Goal: Task Accomplishment & Management: Complete application form

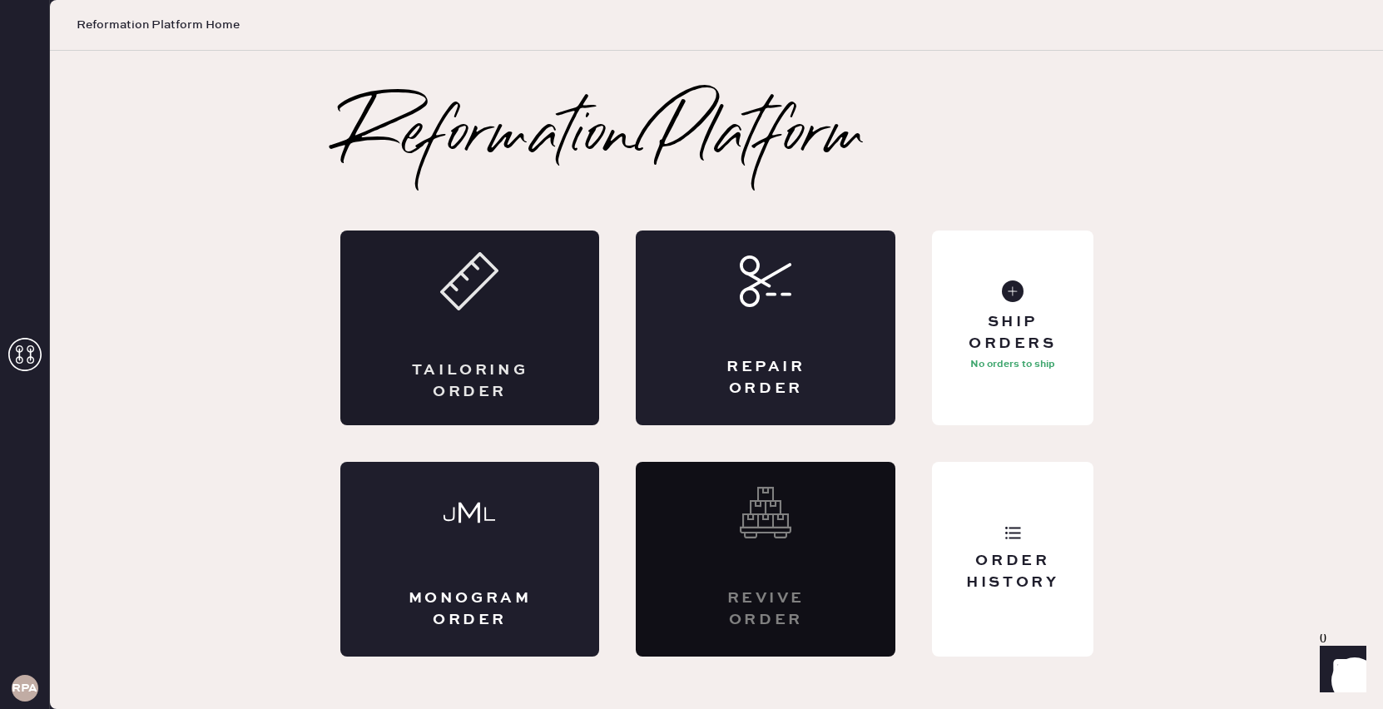
click at [466, 254] on icon at bounding box center [469, 281] width 58 height 58
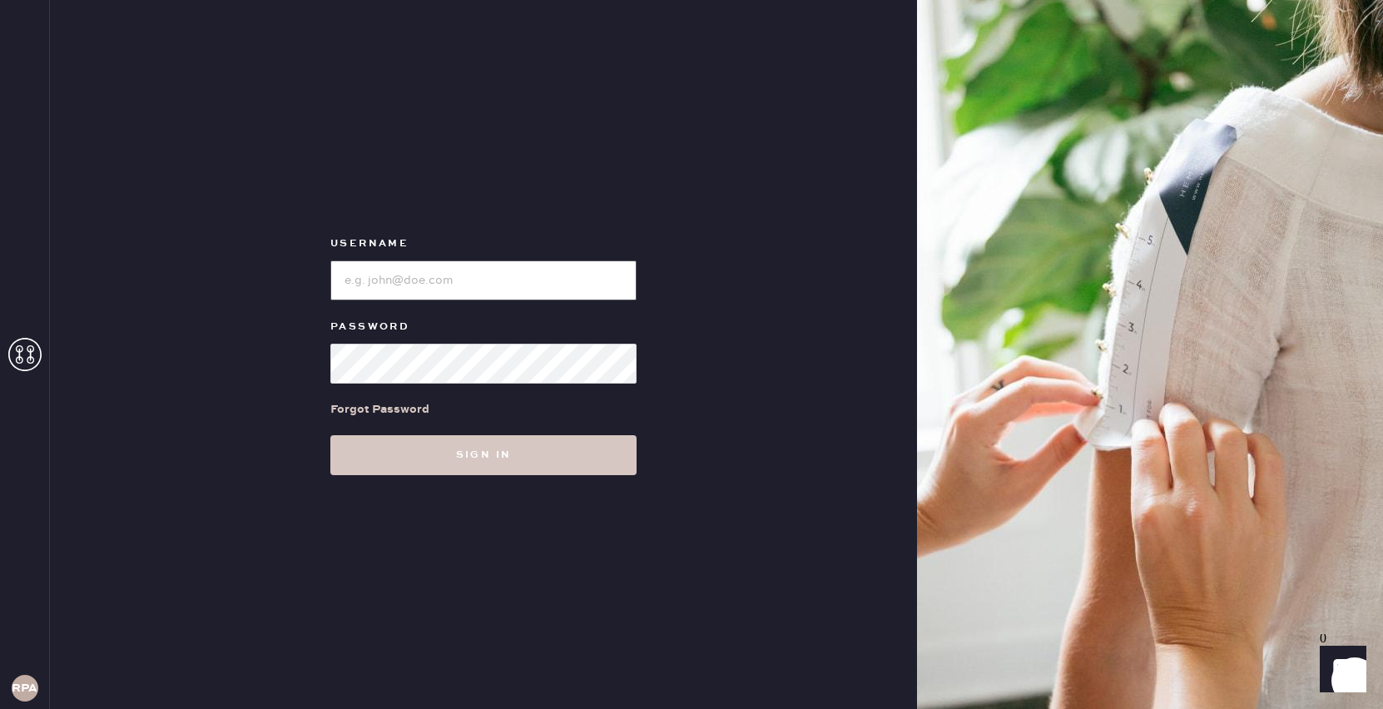
click at [400, 295] on input "loginName" at bounding box center [483, 280] width 306 height 40
type input "reformationsantamonica"
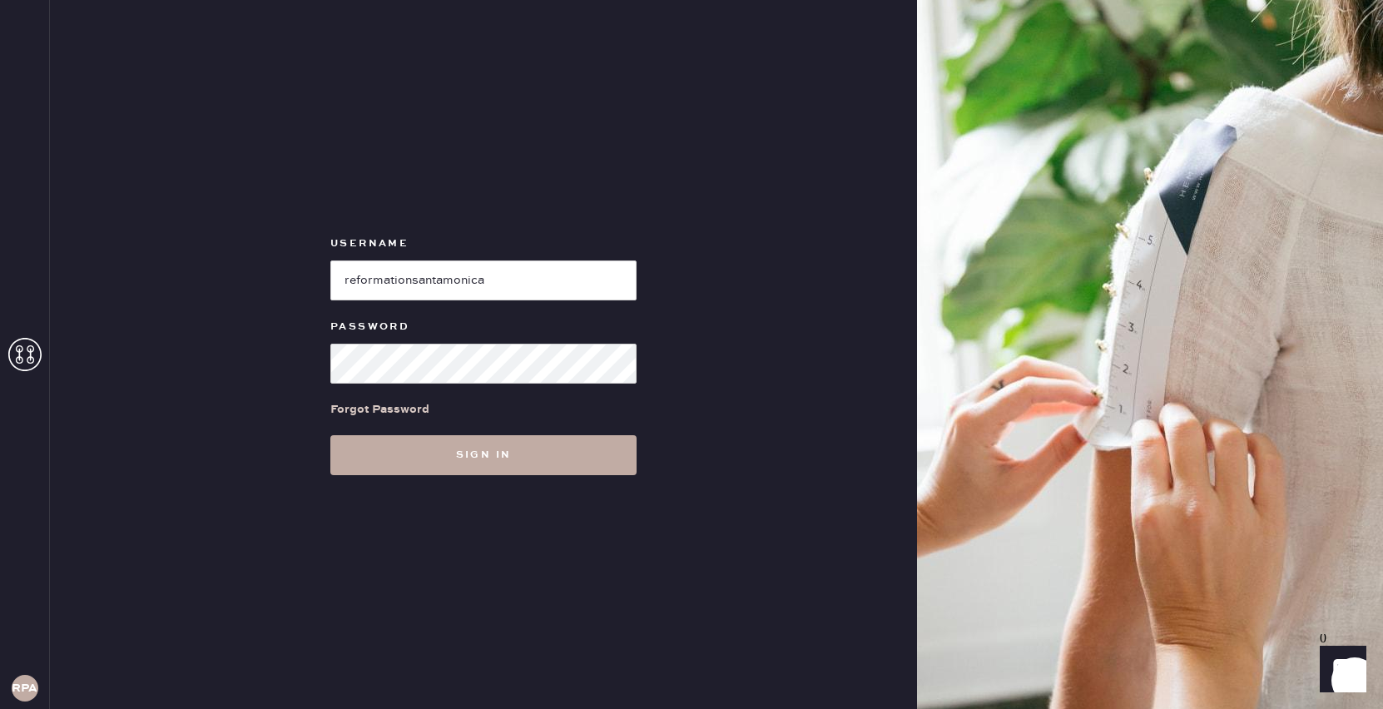
click at [549, 454] on button "Sign in" at bounding box center [483, 455] width 306 height 40
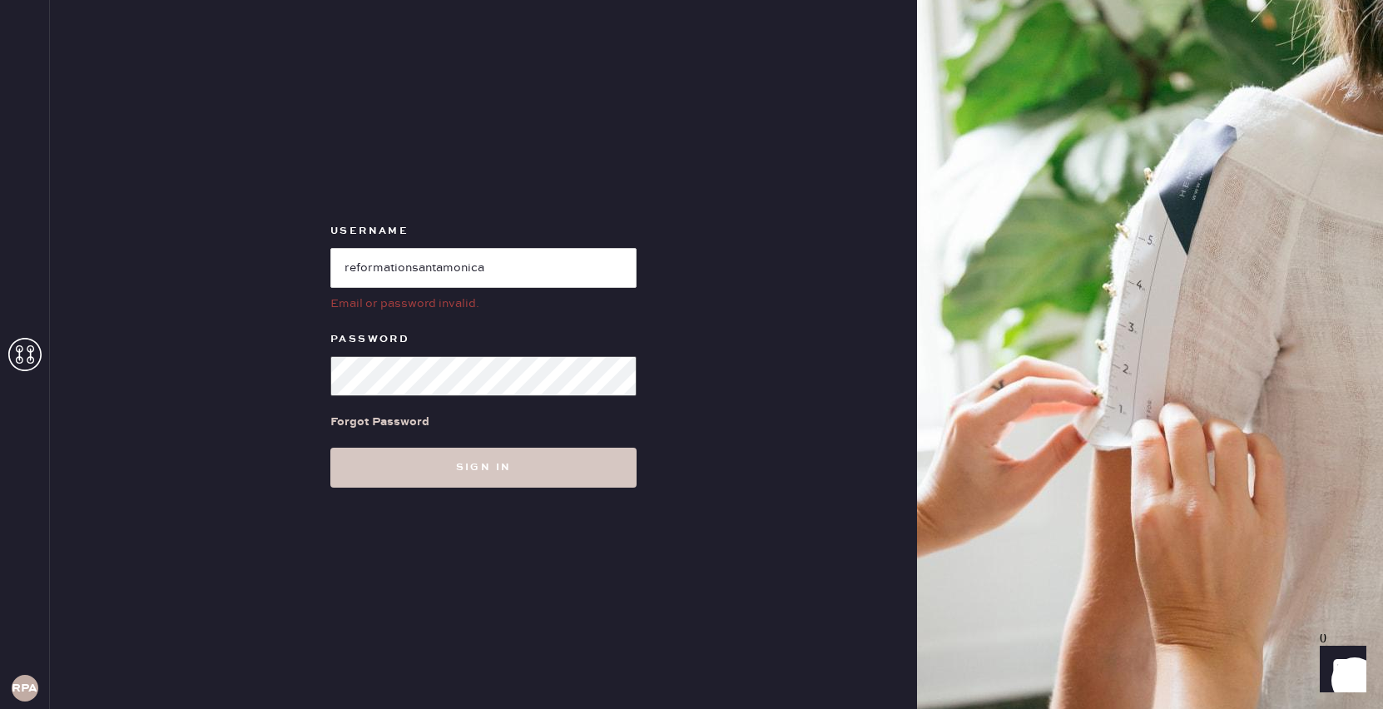
click at [283, 377] on div "Username Email or password invalid. Password Forgot Password Sign in" at bounding box center [483, 354] width 867 height 709
click at [393, 468] on button "Sign in" at bounding box center [483, 468] width 306 height 40
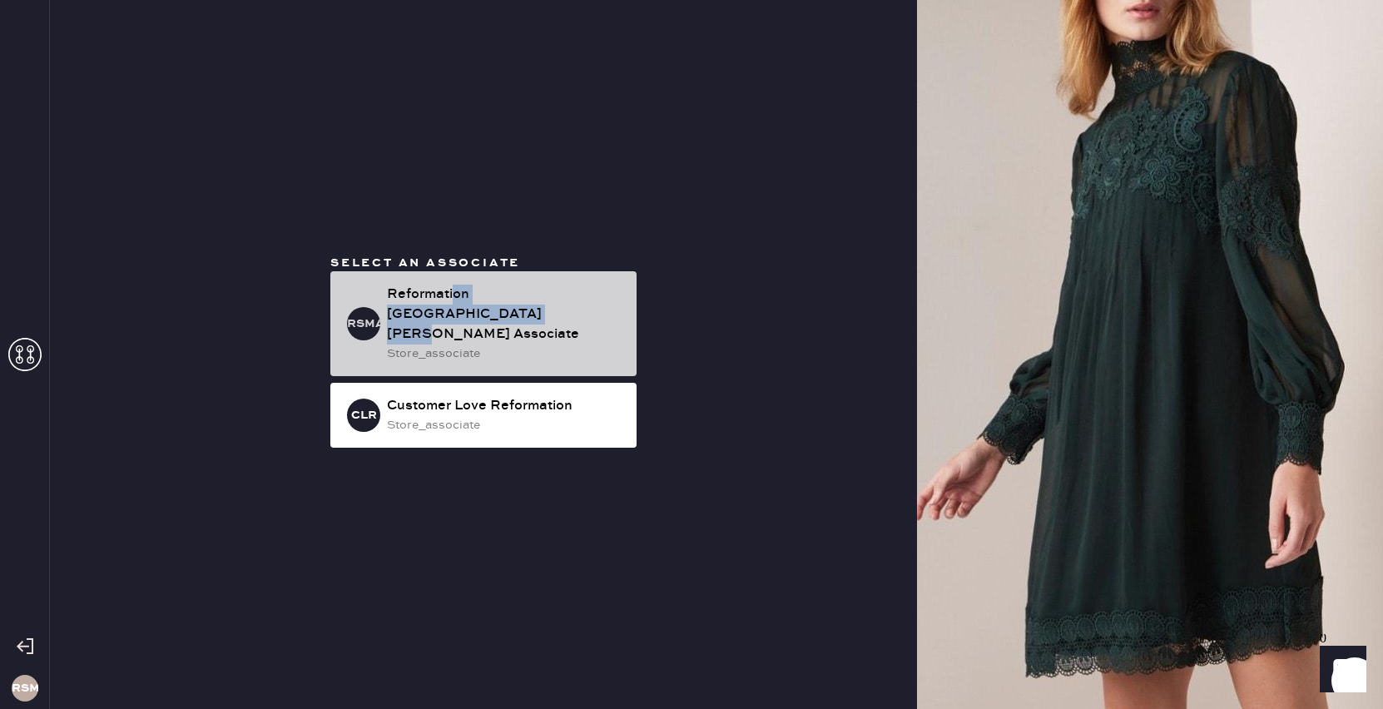
click at [452, 314] on div "Reformation [GEOGRAPHIC_DATA][PERSON_NAME] Associate" at bounding box center [505, 315] width 236 height 60
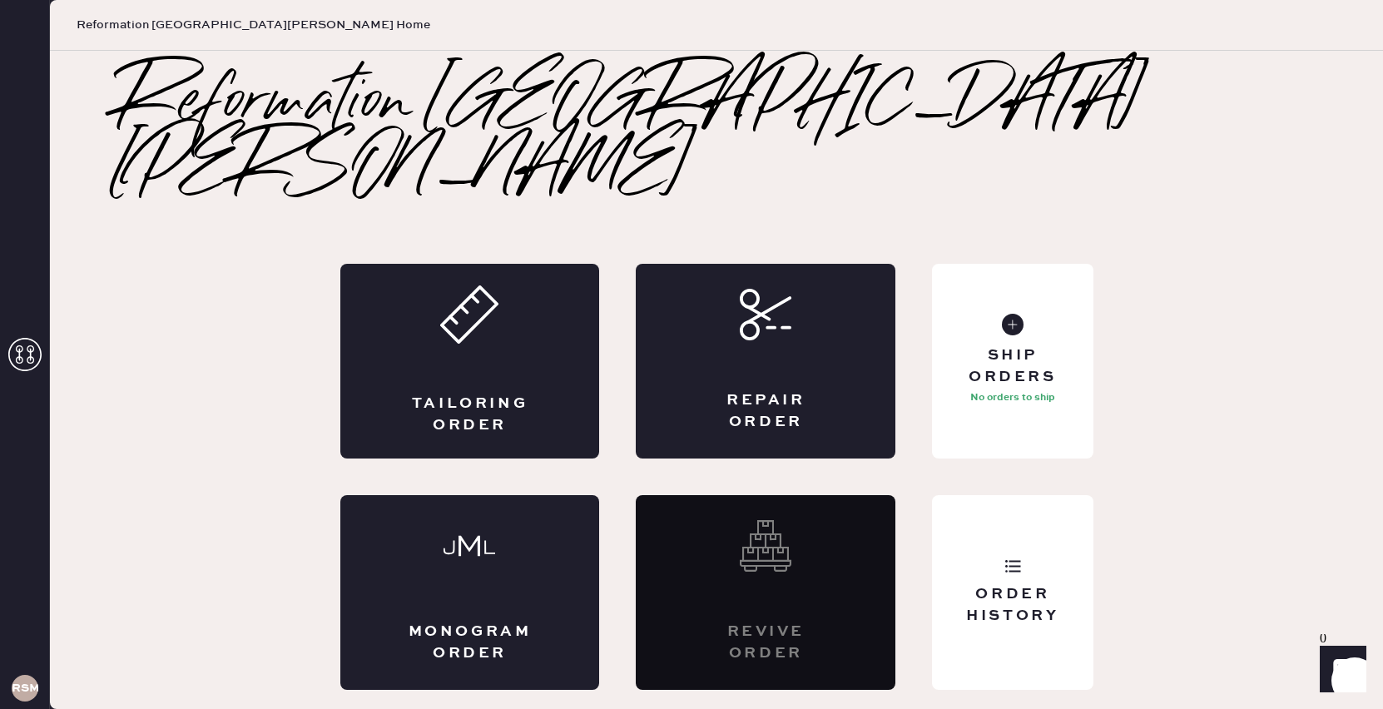
click at [452, 314] on div "Tailoring Order" at bounding box center [470, 361] width 260 height 195
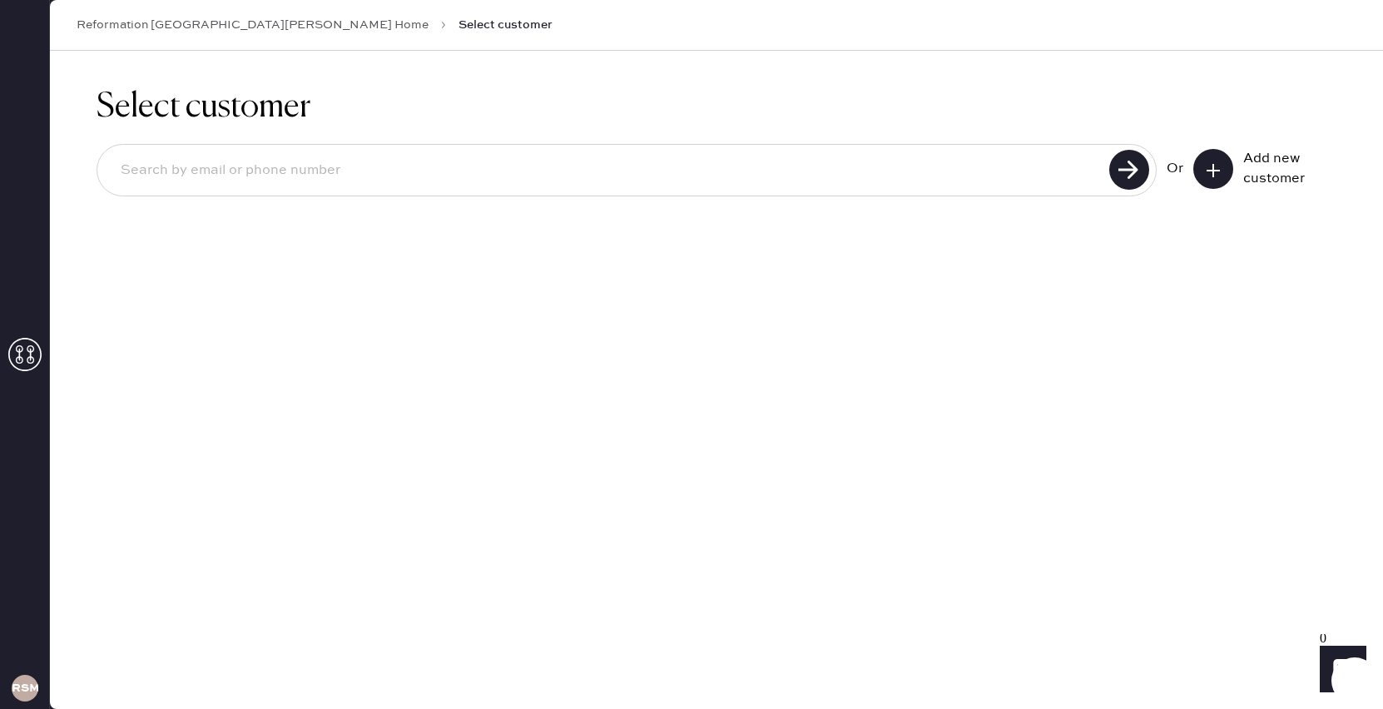
click at [472, 177] on input at bounding box center [605, 170] width 997 height 38
type input "7863429653"
click at [1115, 162] on use at bounding box center [1129, 170] width 40 height 40
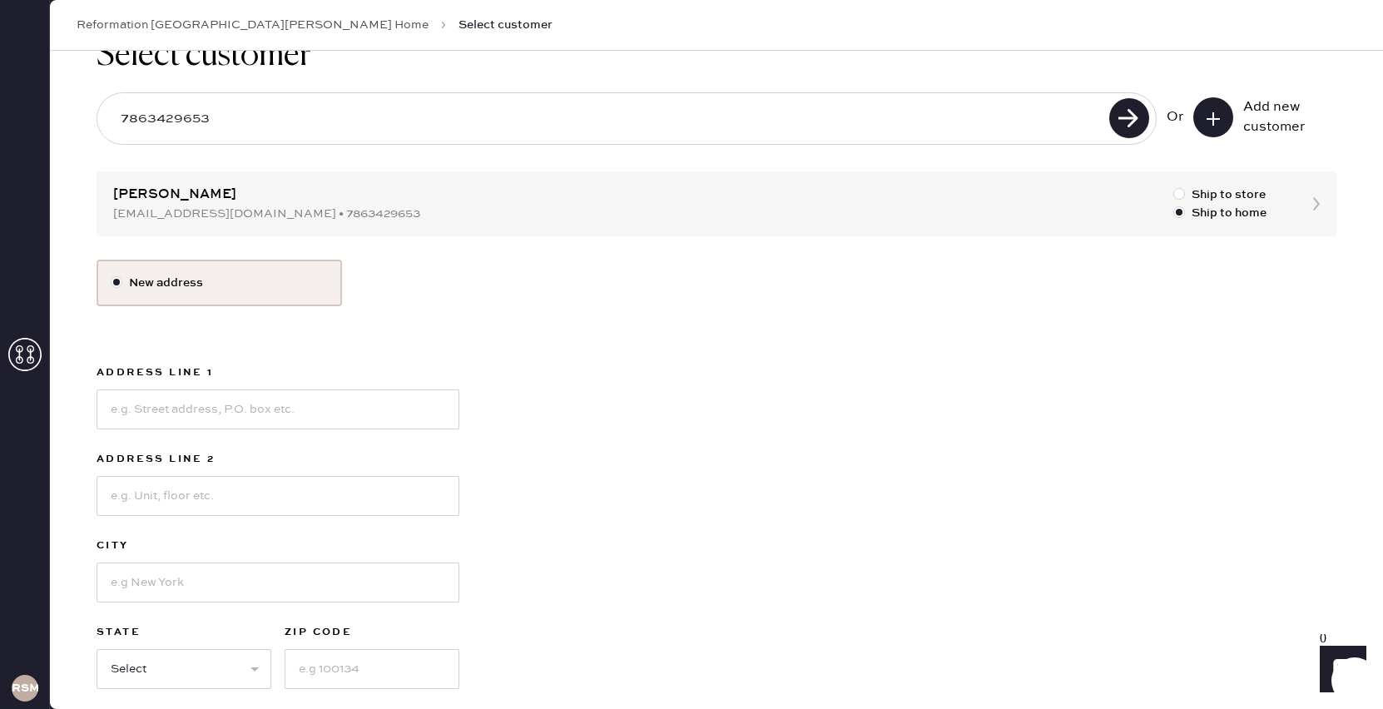
scroll to position [48, 0]
click at [1182, 199] on div at bounding box center [1179, 197] width 12 height 12
click at [1174, 190] on input "Ship to store" at bounding box center [1173, 189] width 1 height 1
radio input "true"
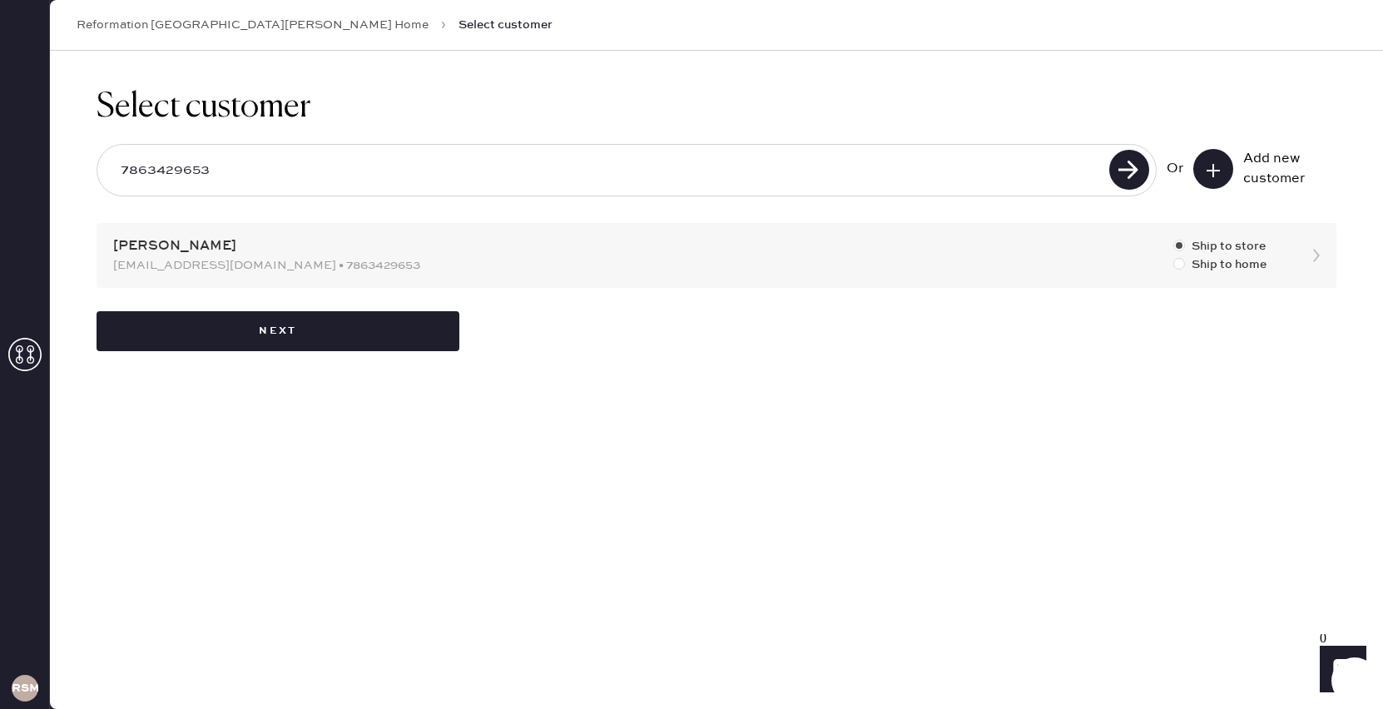
scroll to position [0, 0]
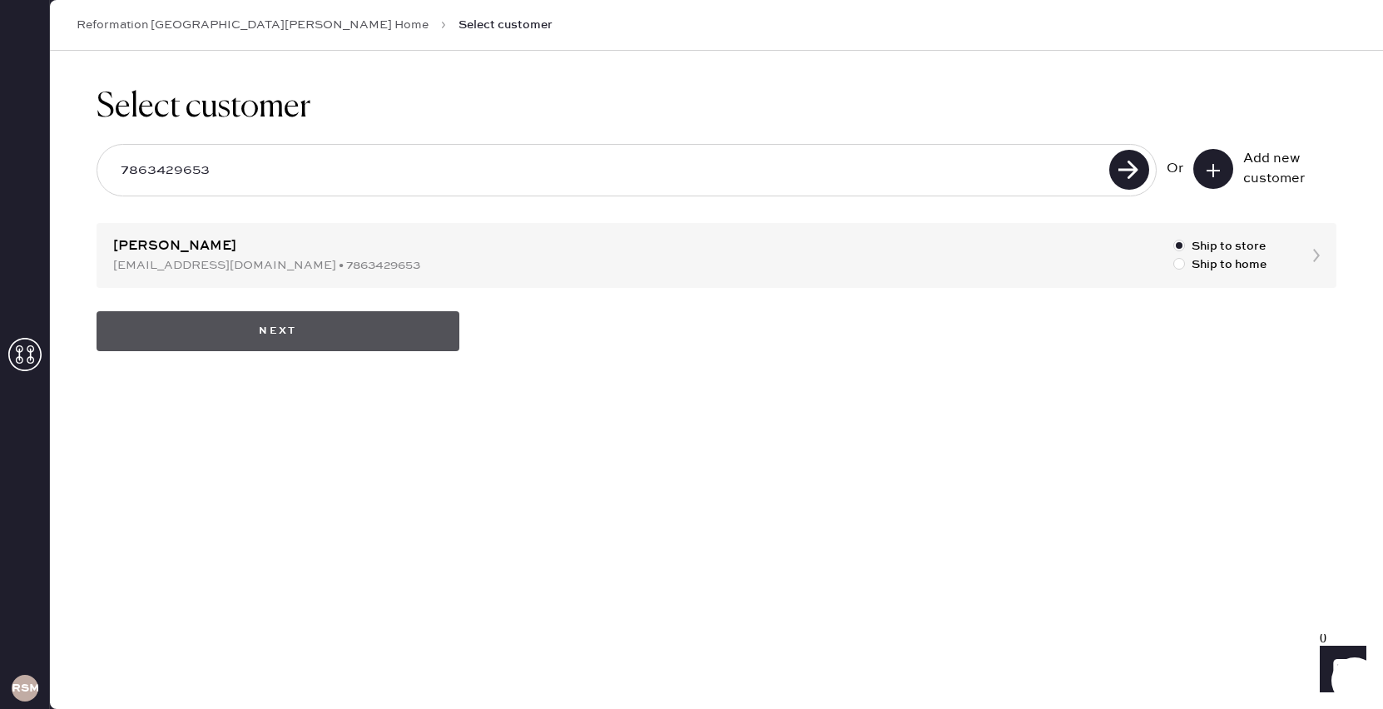
click at [334, 342] on button "Next" at bounding box center [278, 331] width 363 height 40
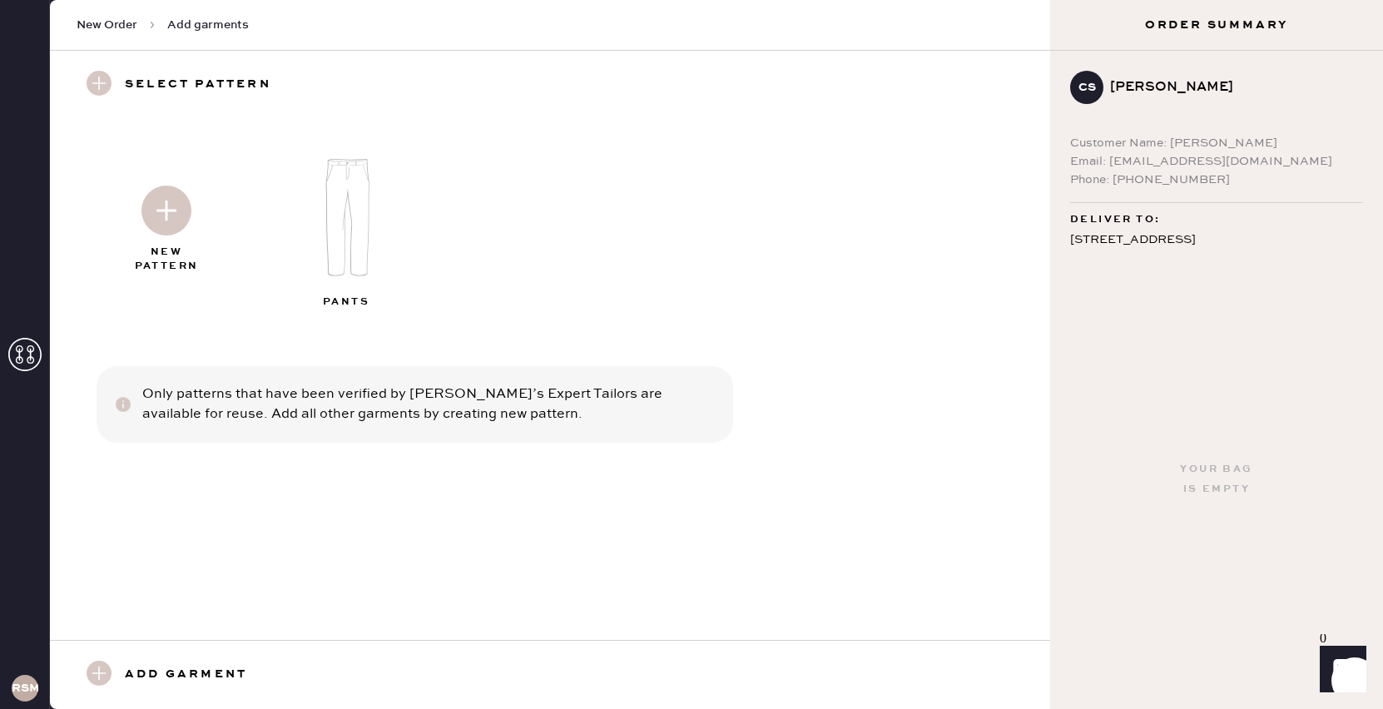
click at [179, 225] on img at bounding box center [166, 211] width 50 height 50
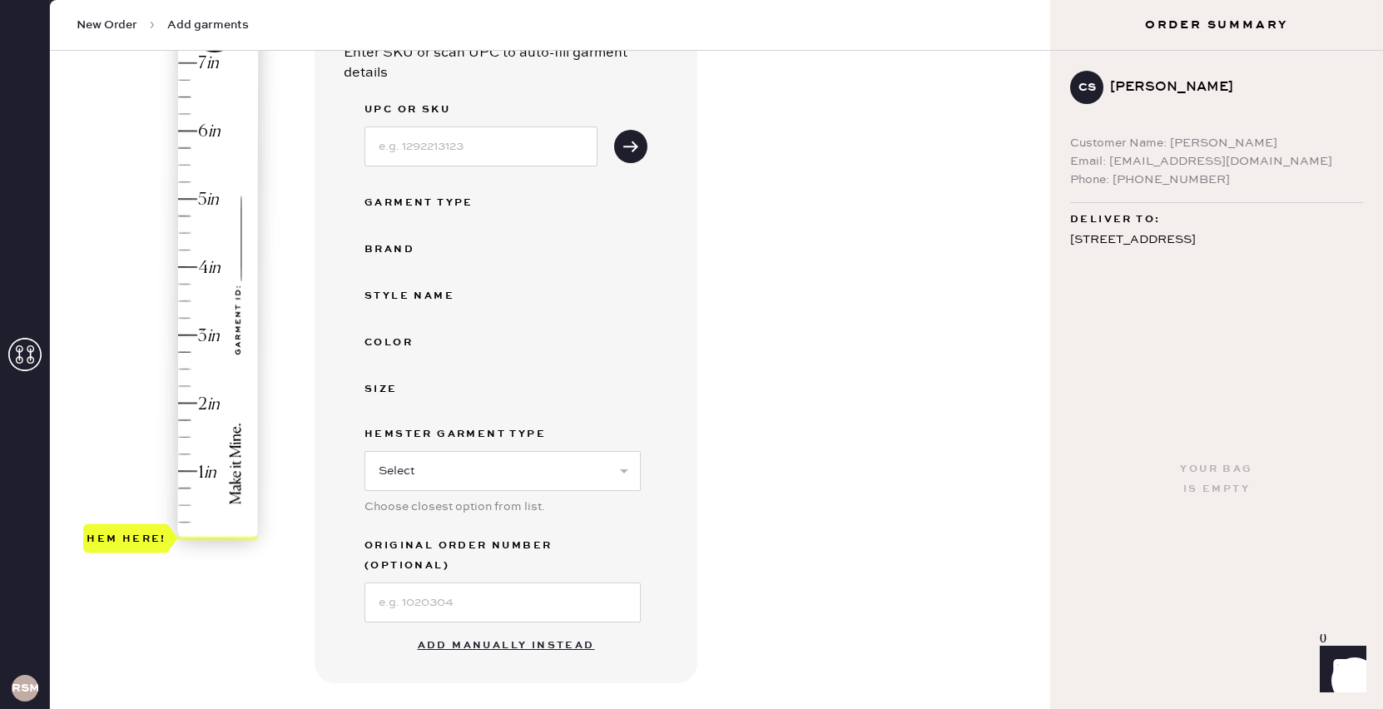
scroll to position [334, 0]
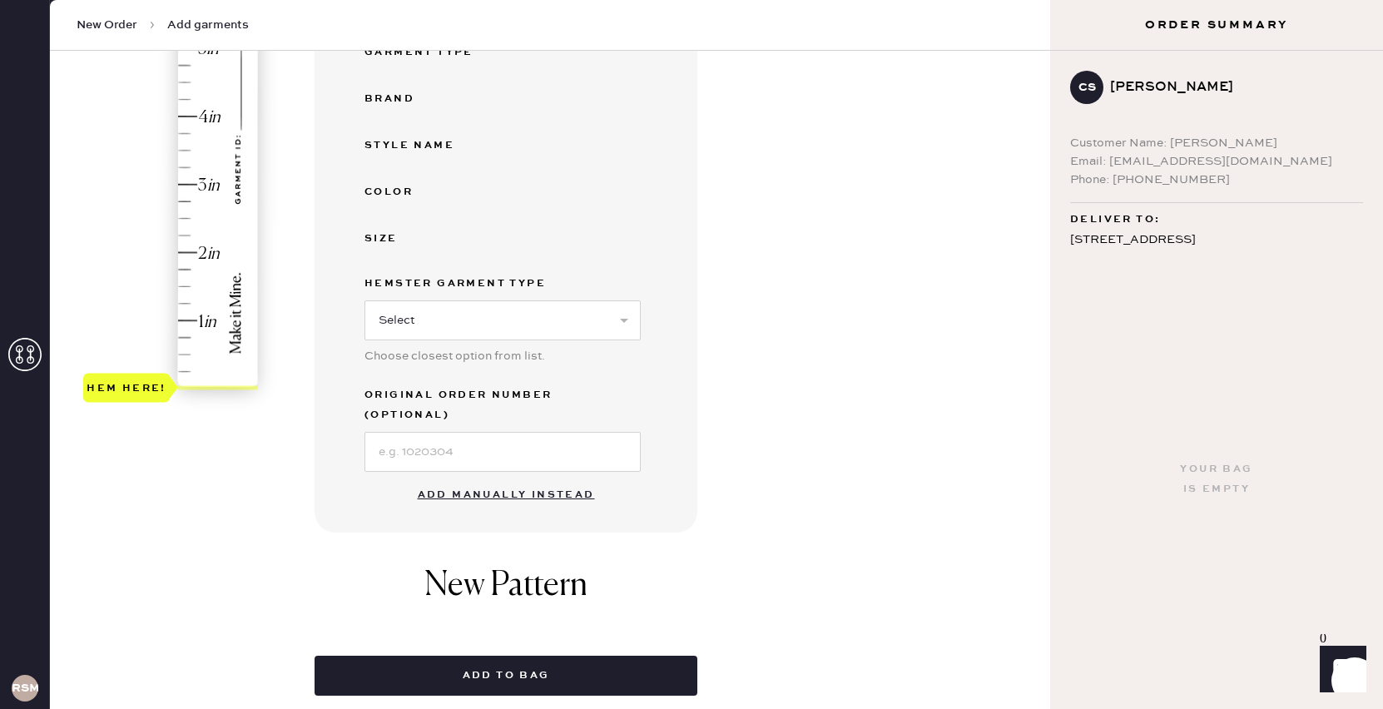
click at [485, 478] on button "Add manually instead" at bounding box center [506, 494] width 197 height 33
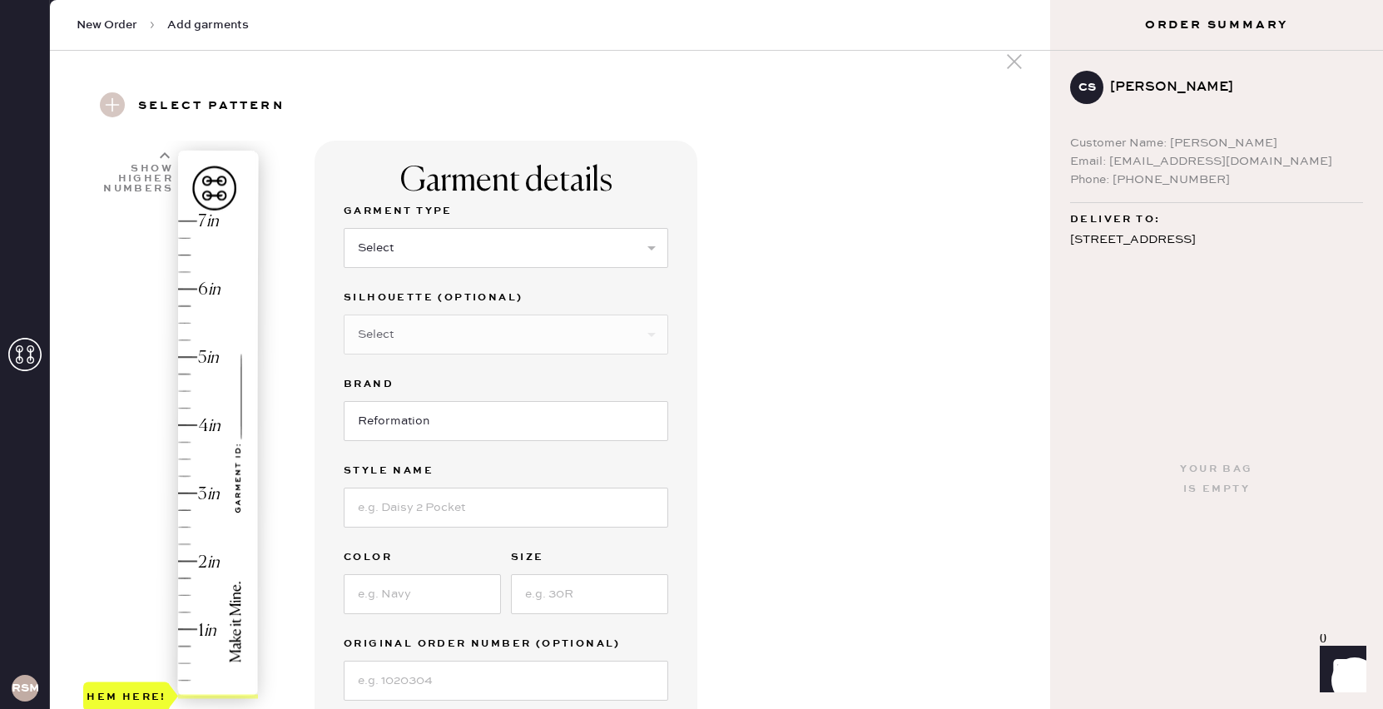
scroll to position [28, 0]
click at [473, 248] on select "Select Basic Skirt Jeans Leggings Pants Shorts Basic Sleeved Dress Basic Sleeve…" at bounding box center [506, 245] width 324 height 40
select select "4"
click at [344, 225] on select "Select Basic Skirt Jeans Leggings Pants Shorts Basic Sleeved Dress Basic Sleeve…" at bounding box center [506, 245] width 324 height 40
click at [433, 507] on input at bounding box center [506, 504] width 324 height 40
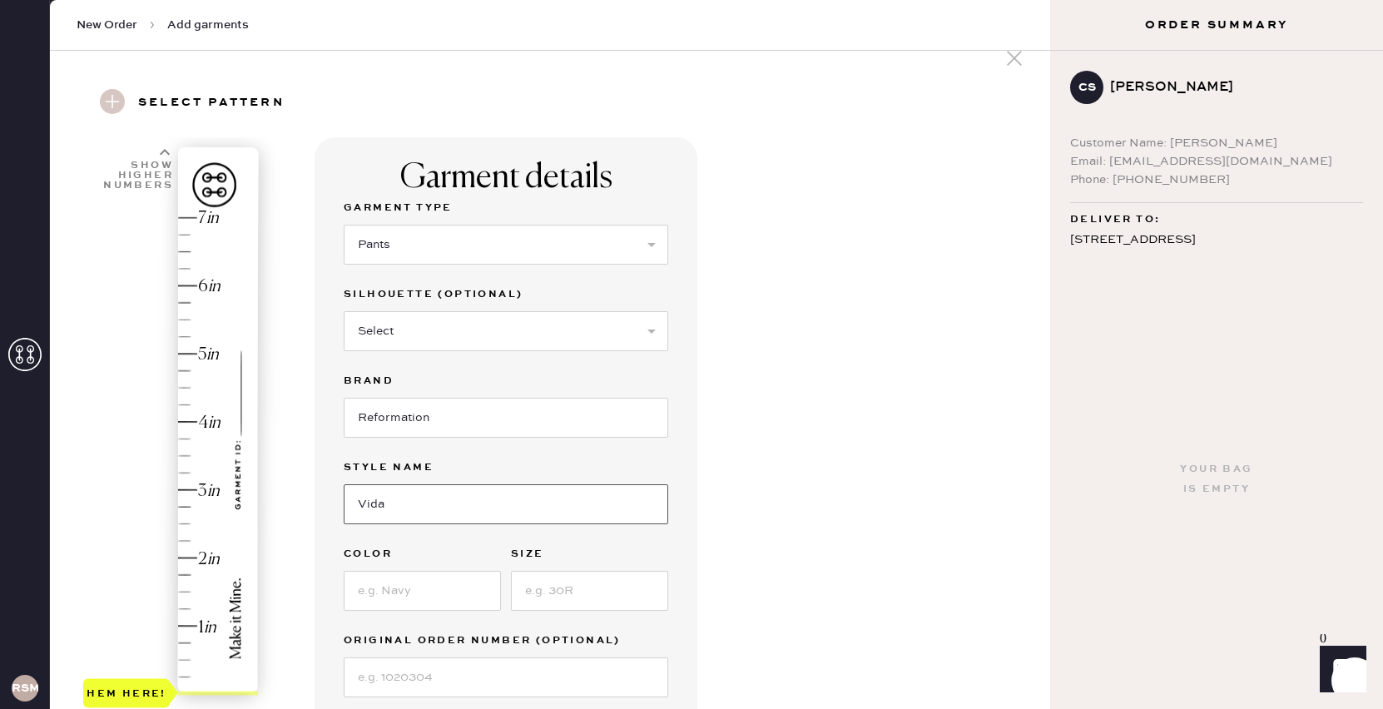
type input "Vida Low Rise"
click at [447, 592] on input at bounding box center [422, 591] width 157 height 40
type input "Grey Pinstripe"
click at [560, 594] on input at bounding box center [589, 591] width 157 height 40
type input "2"
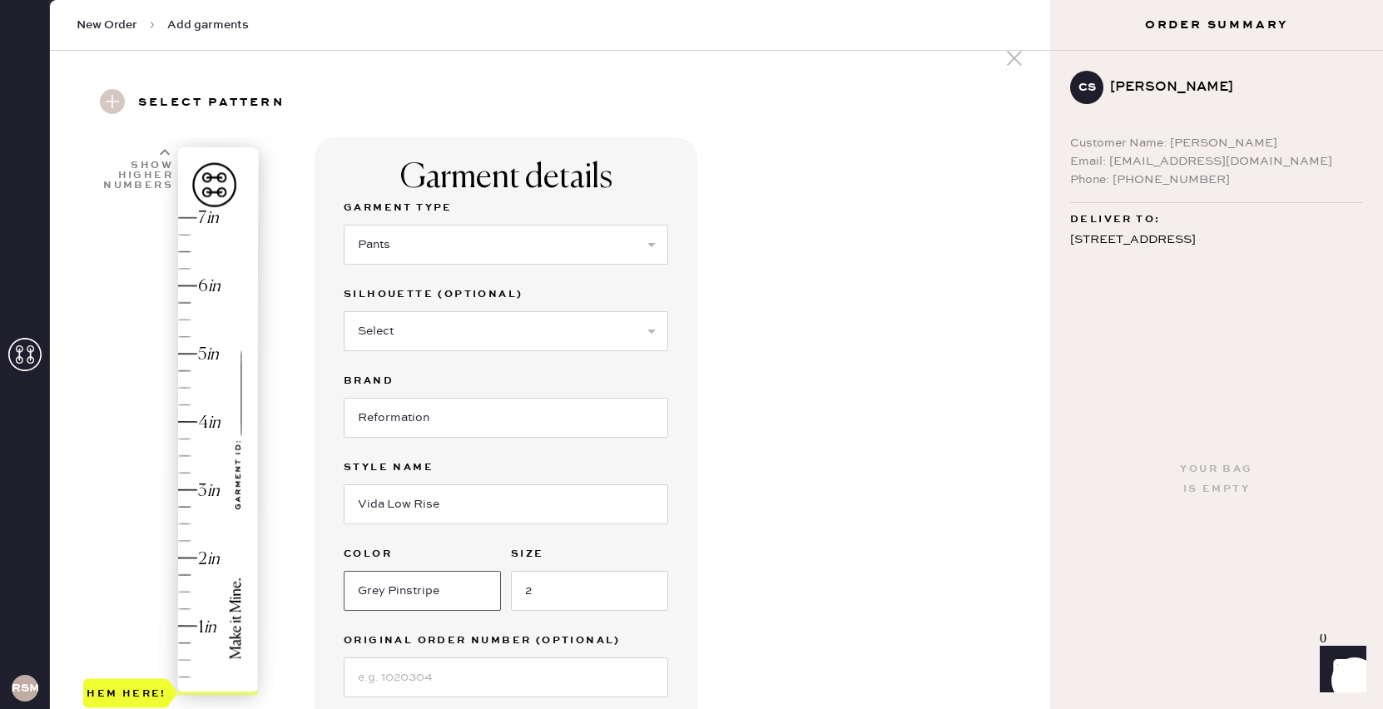
drag, startPoint x: 486, startPoint y: 590, endPoint x: 389, endPoint y: 589, distance: 97.3
click at [389, 589] on input "Grey Pinstripe" at bounding box center [422, 591] width 157 height 40
type input "Grey Stripe"
type input "1"
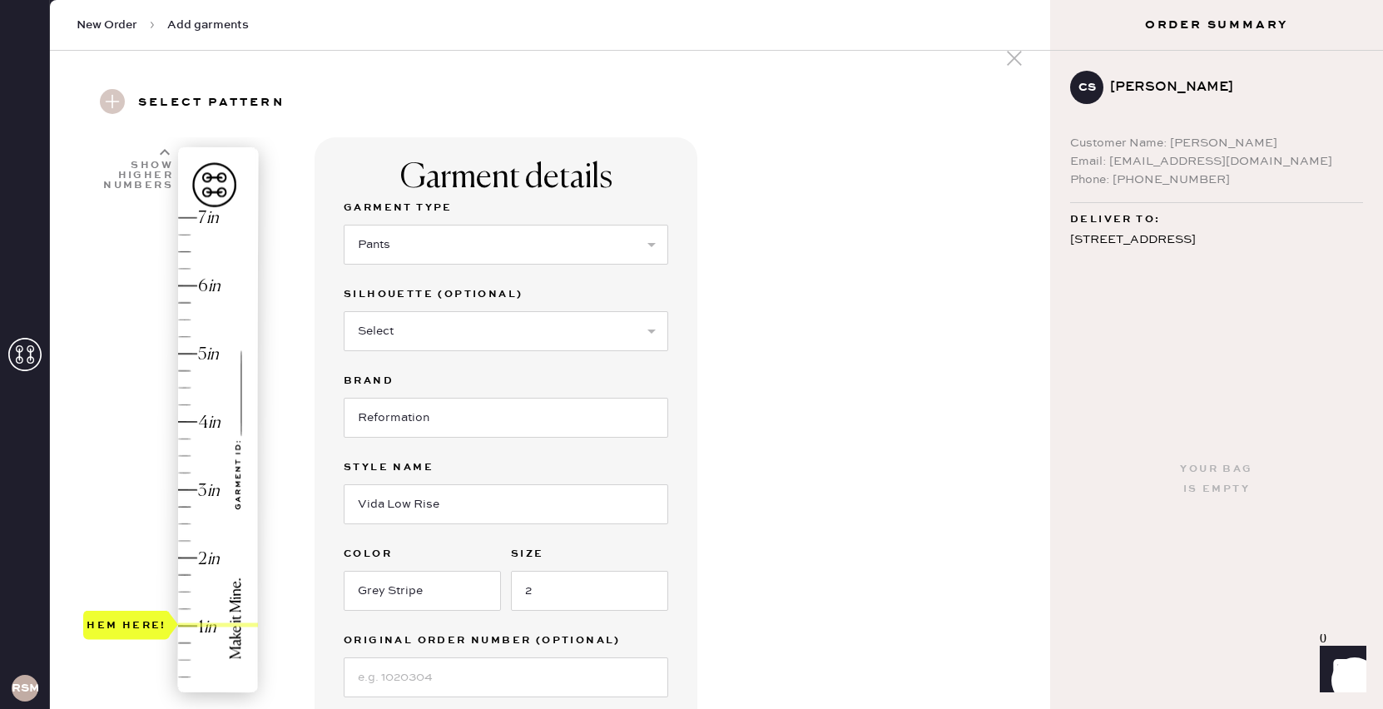
drag, startPoint x: 119, startPoint y: 686, endPoint x: 121, endPoint y: 620, distance: 66.6
click at [121, 620] on div "Hem here!" at bounding box center [127, 625] width 80 height 20
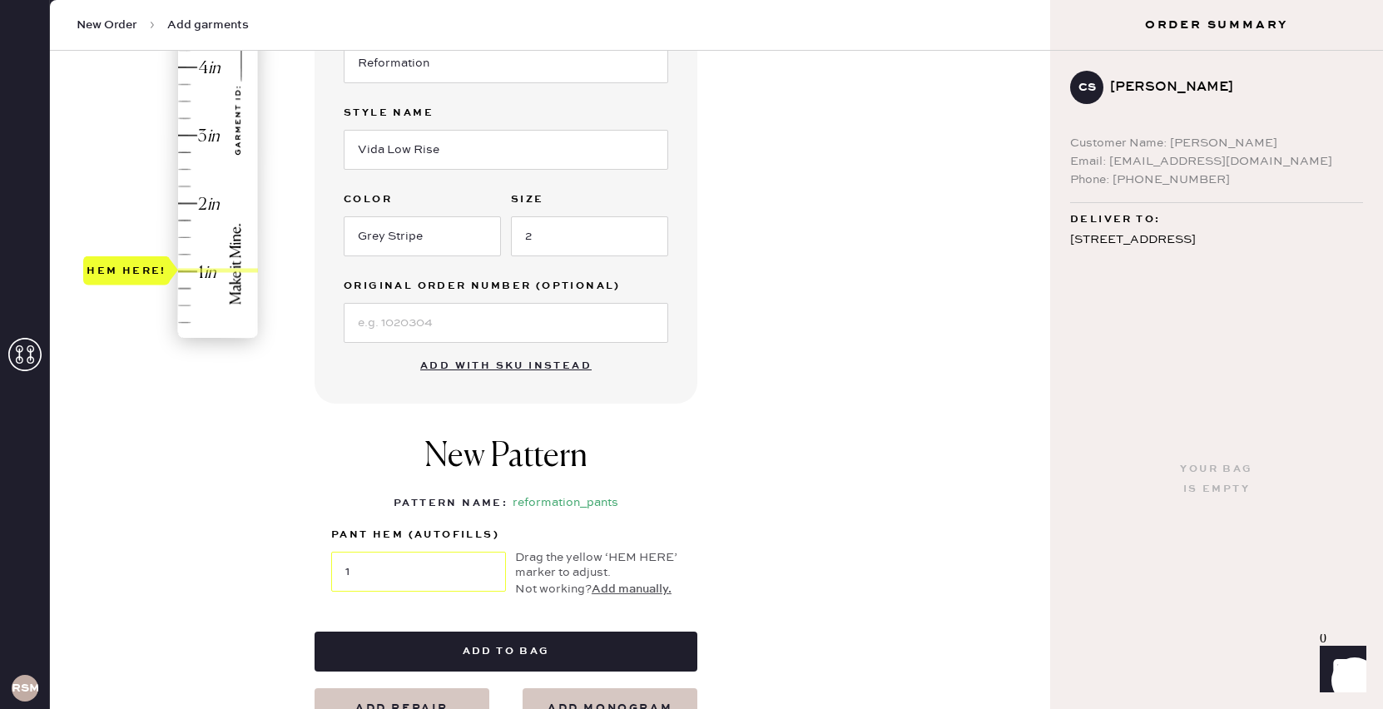
scroll to position [427, 0]
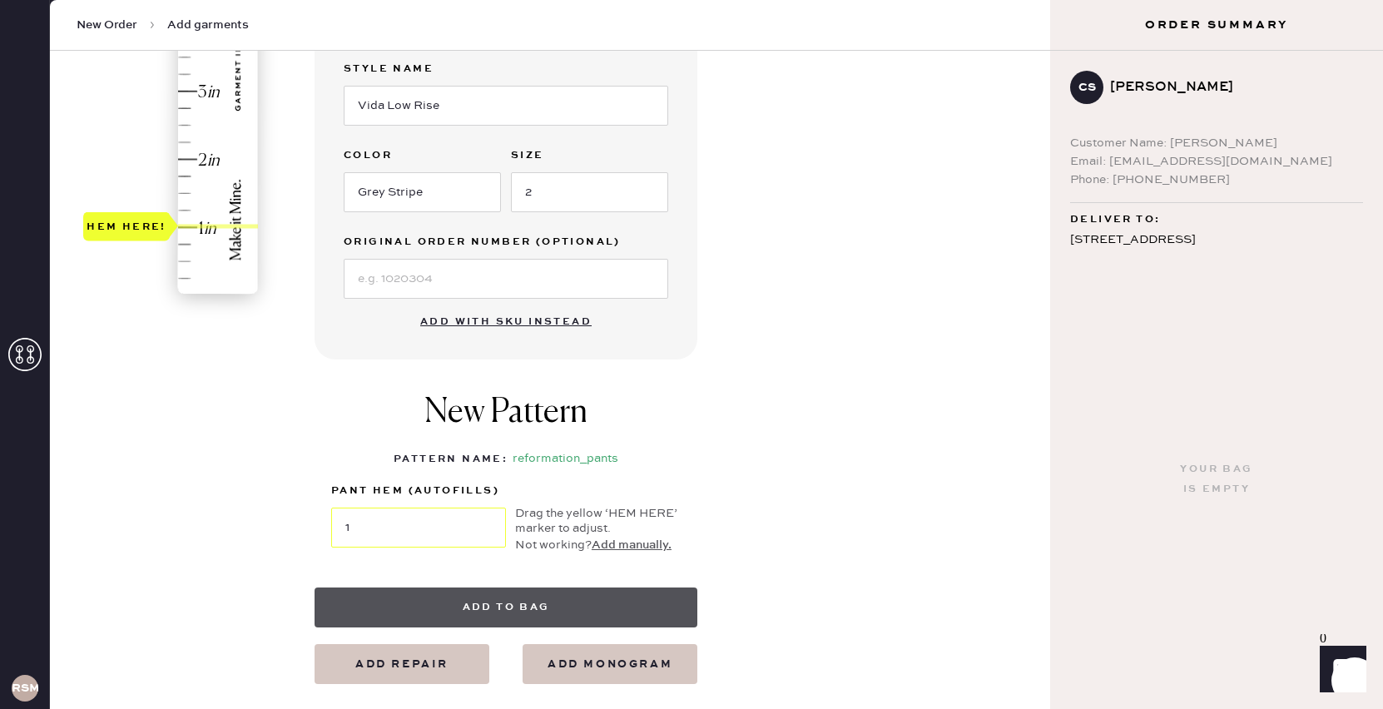
click at [434, 603] on button "Add to bag" at bounding box center [505, 607] width 383 height 40
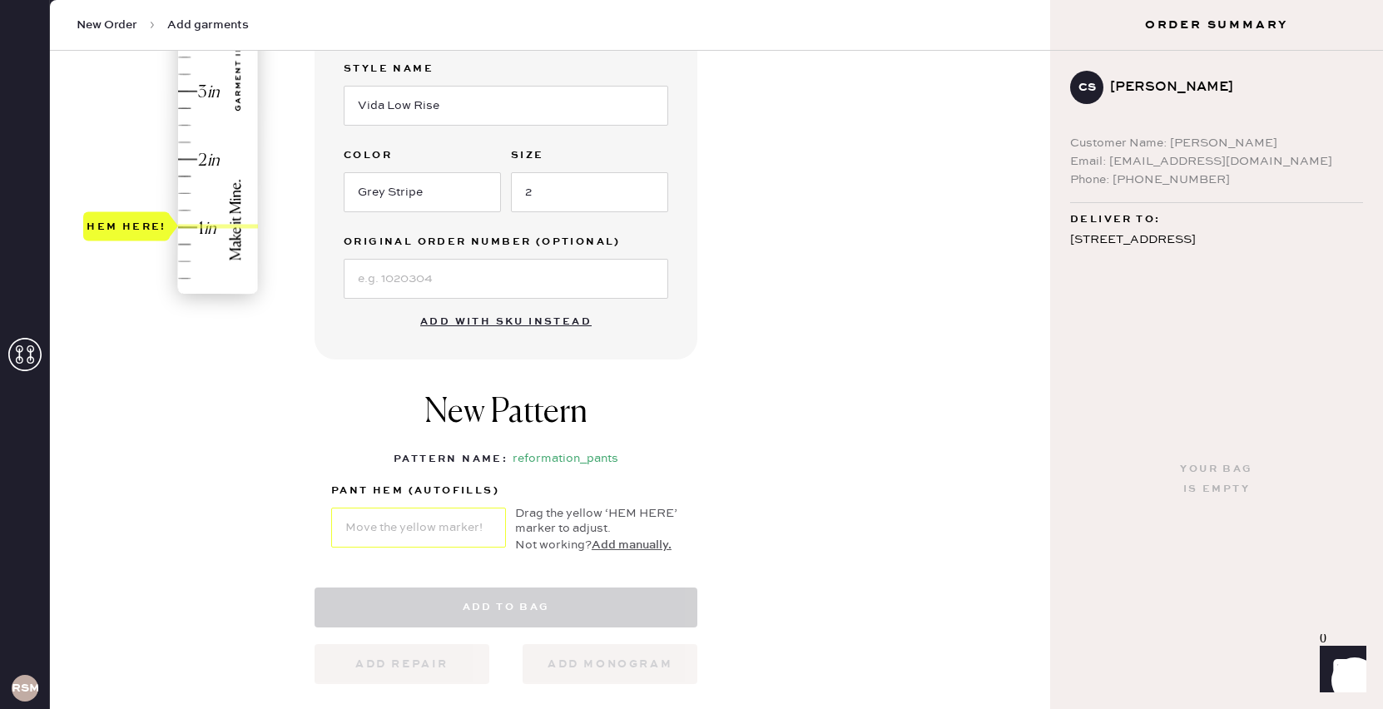
select select "4"
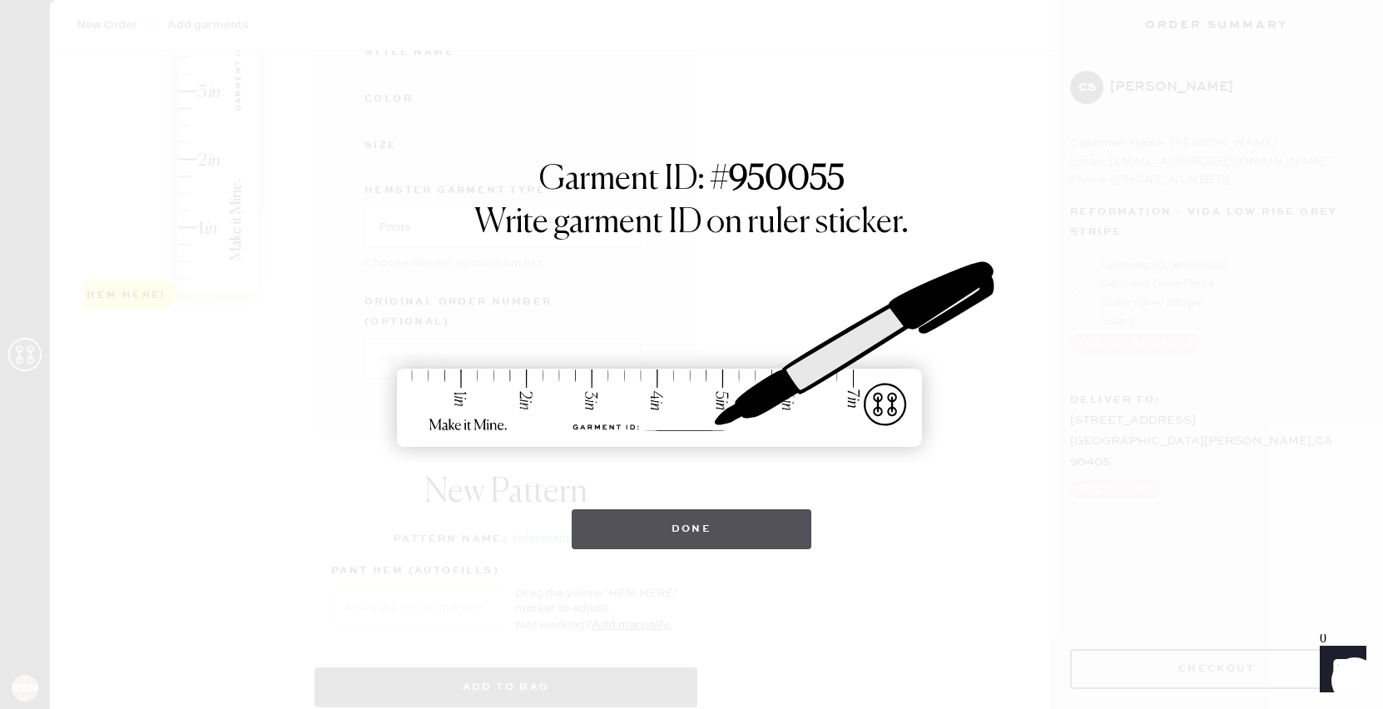
click at [716, 536] on button "Done" at bounding box center [692, 529] width 240 height 40
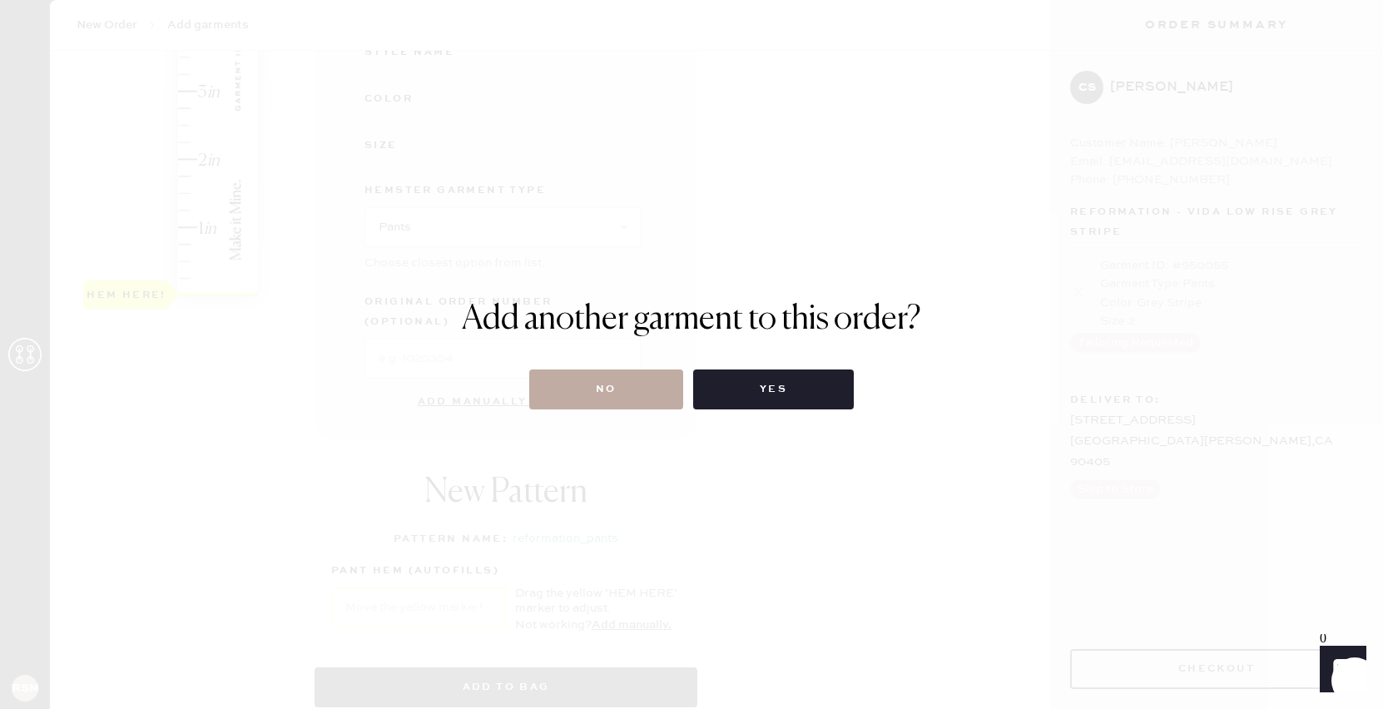
click at [647, 404] on button "No" at bounding box center [606, 389] width 154 height 40
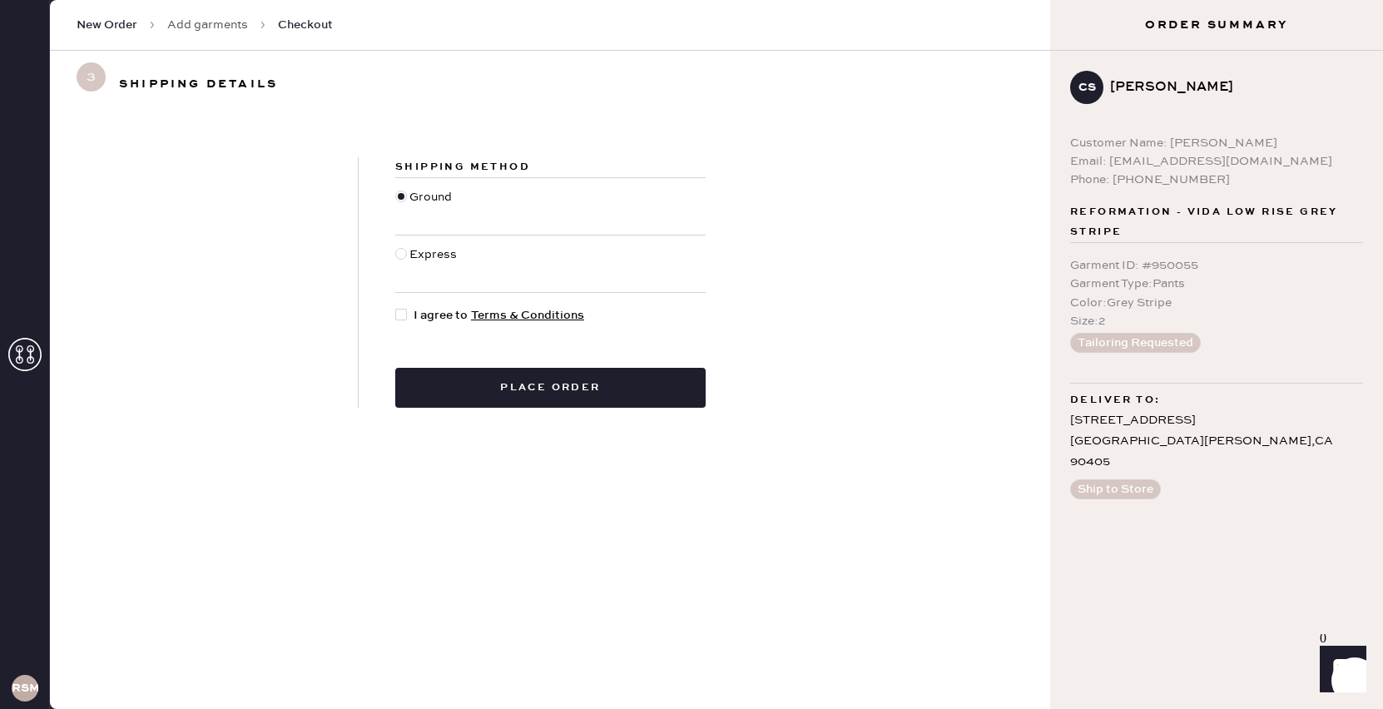
click at [407, 312] on div at bounding box center [404, 315] width 18 height 18
click at [396, 307] on input "I agree to Terms & Conditions" at bounding box center [395, 306] width 1 height 1
checkbox input "true"
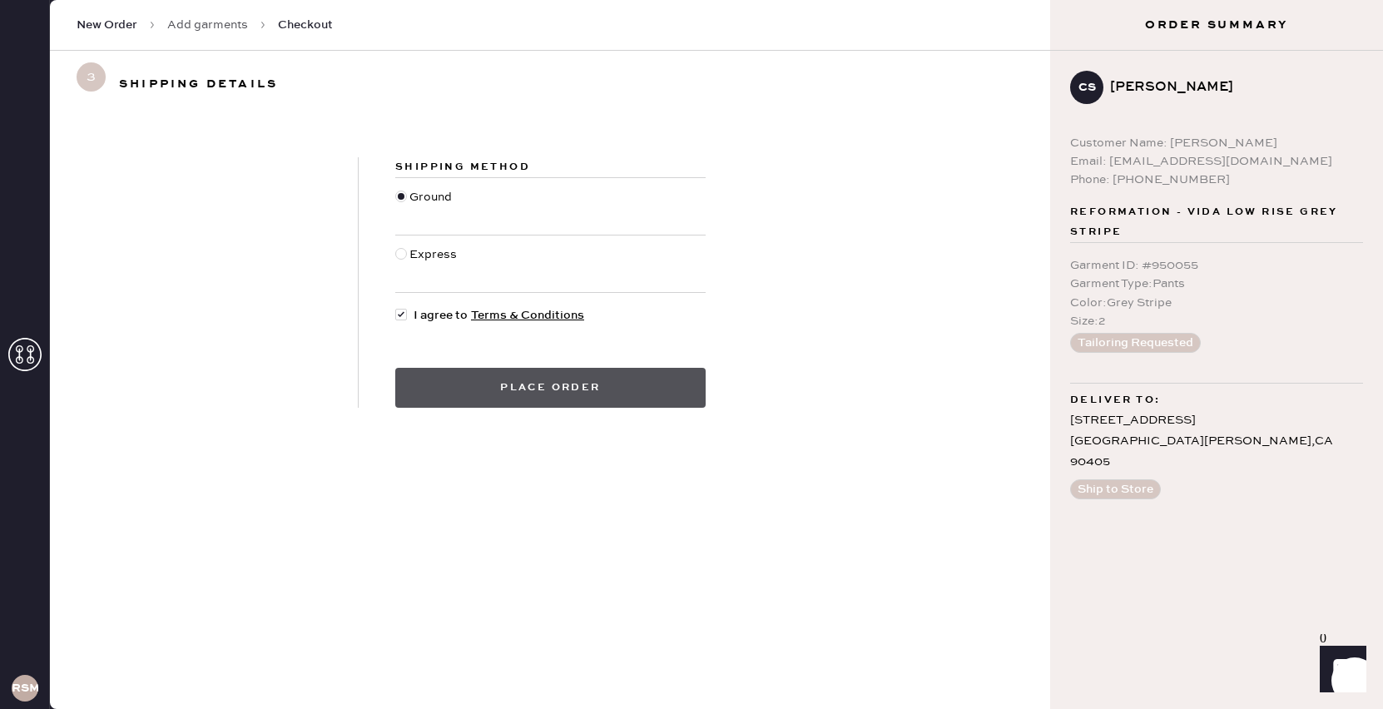
click at [503, 385] on button "Place order" at bounding box center [550, 388] width 310 height 40
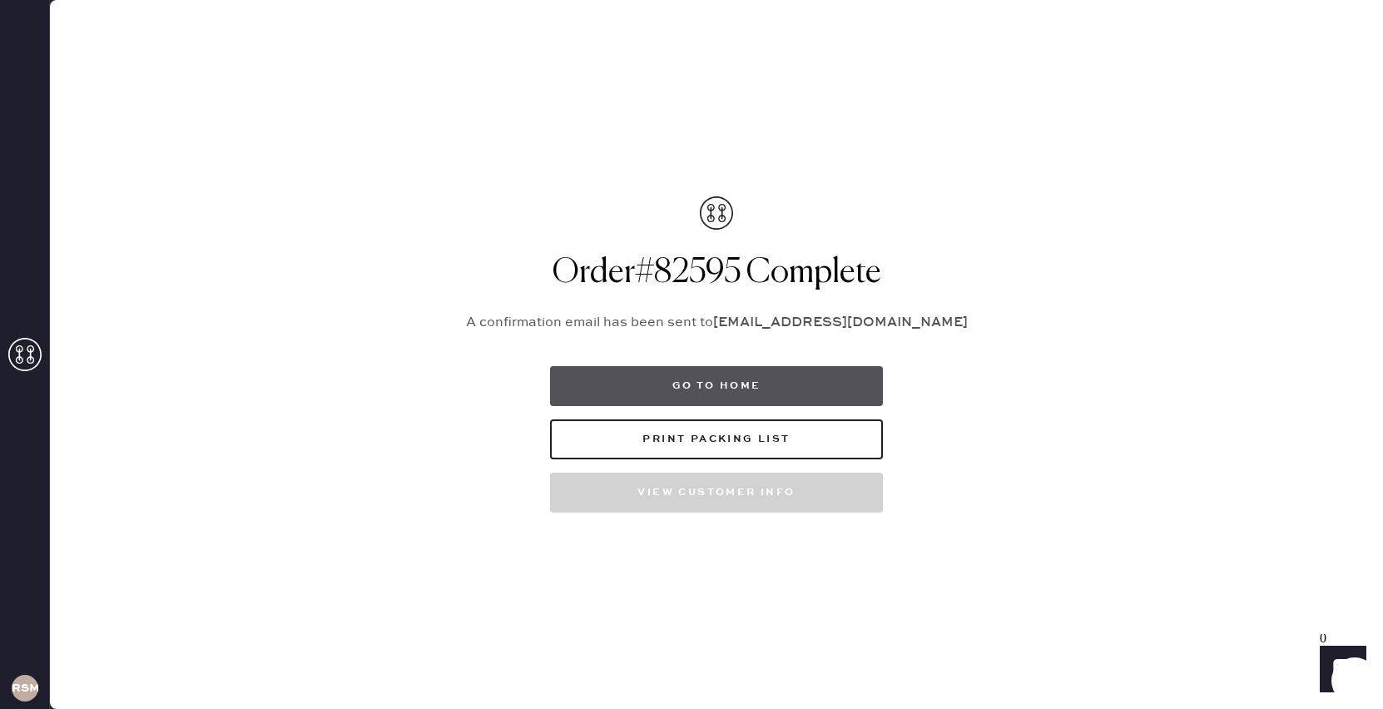
click at [725, 379] on button "Go to home" at bounding box center [716, 386] width 333 height 40
